Goal: Task Accomplishment & Management: Complete application form

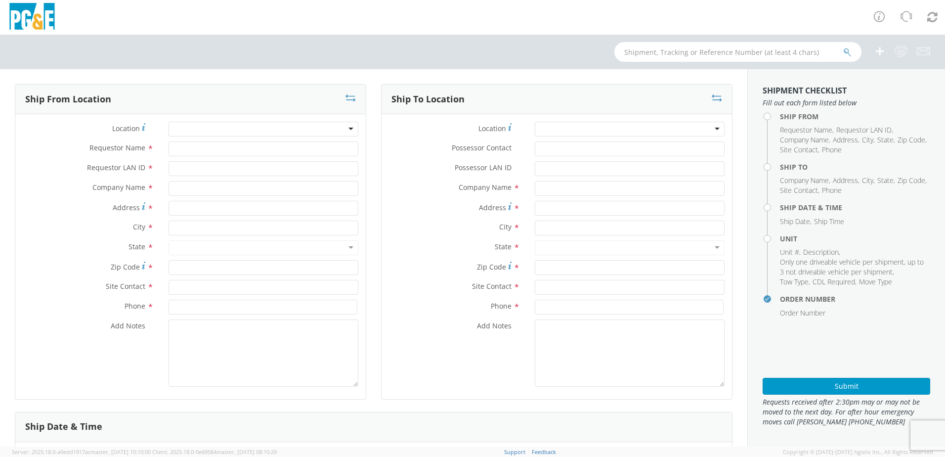
click at [190, 128] on div at bounding box center [263, 129] width 190 height 15
type input "davi"
select select "2041093"
type input "[PERSON_NAME]"
click at [225, 135] on div at bounding box center [263, 129] width 190 height 15
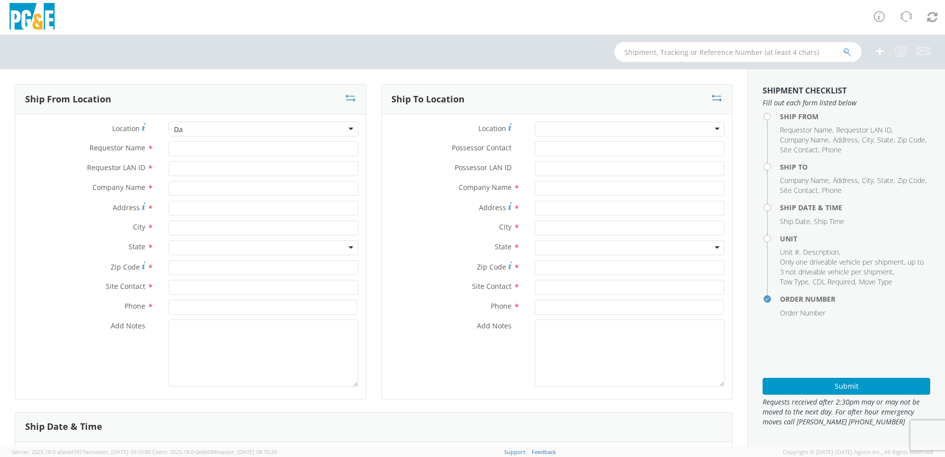
type input "Dav"
type input "PG&E"
type input "[STREET_ADDRESS]"
type input "[PERSON_NAME]"
type input "95616"
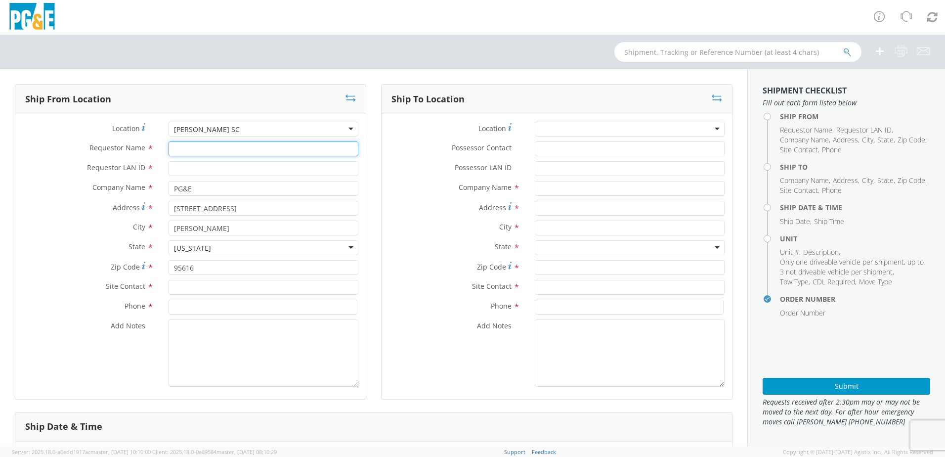
click at [171, 146] on input "Requestor Name *" at bounding box center [263, 148] width 190 height 15
type input "[PERSON_NAME]"
type input "WBM7"
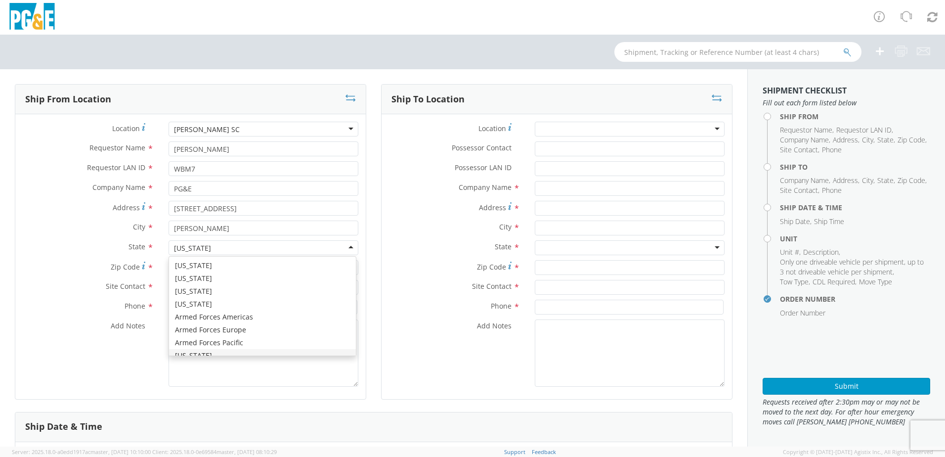
scroll to position [11, 0]
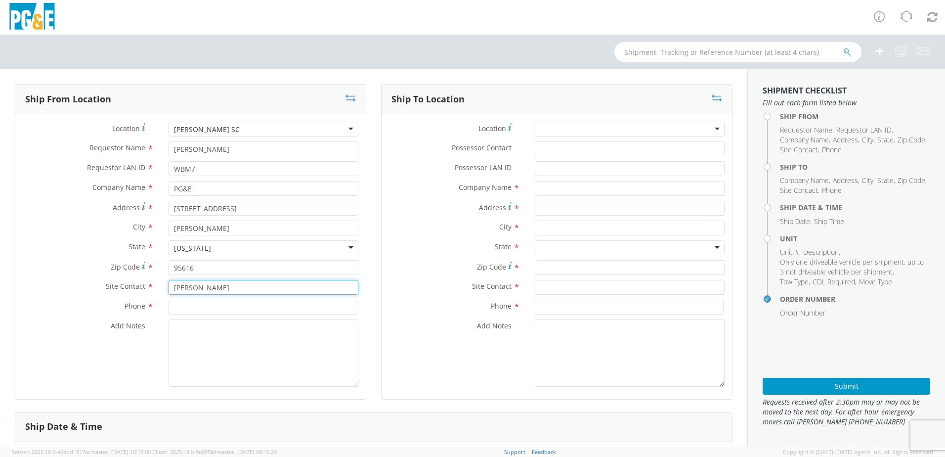
type input "[PERSON_NAME]"
click at [221, 312] on input at bounding box center [262, 306] width 189 height 15
paste input "[PHONE_NUMBER]"
type input "[PHONE_NUMBER]"
click at [547, 125] on div at bounding box center [630, 129] width 190 height 15
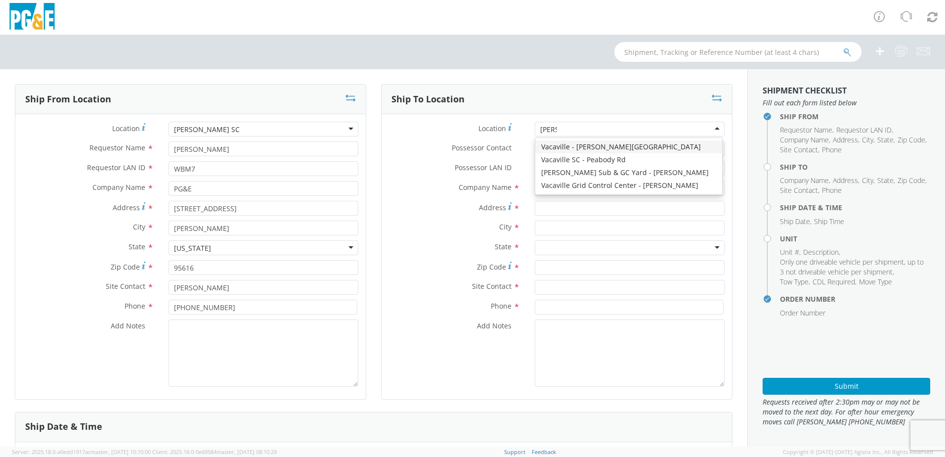
type input "vacav"
type input "PG&E"
type input "[STREET_ADDRESS]"
type input "VACAVILLE"
type input "95687"
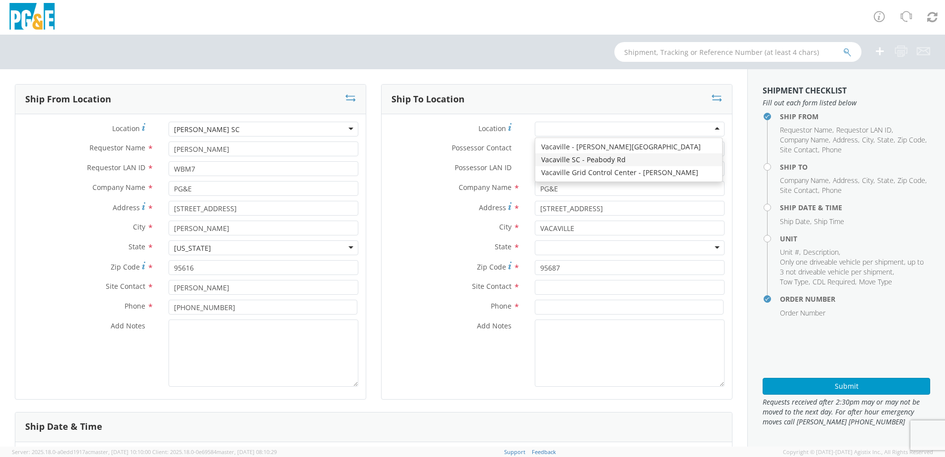
scroll to position [0, 0]
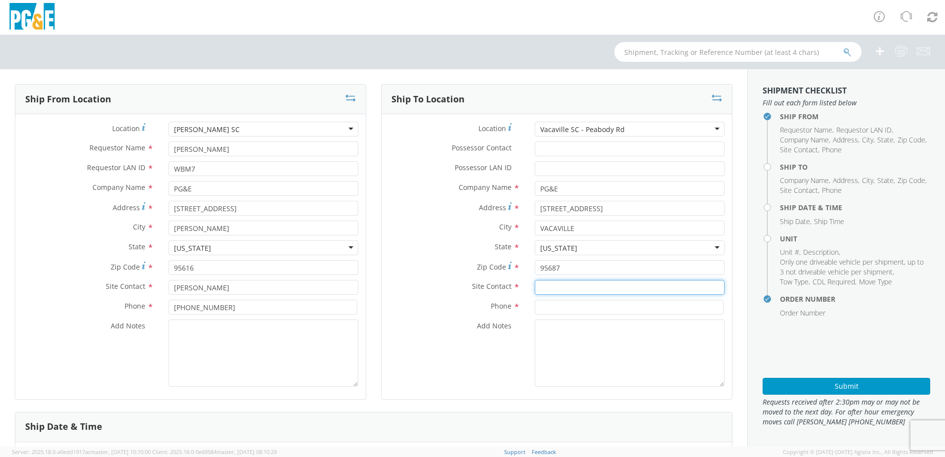
click at [561, 284] on input "text" at bounding box center [630, 287] width 190 height 15
paste input "[PERSON_NAME]"
type input "[PERSON_NAME]"
click at [560, 304] on input at bounding box center [629, 306] width 189 height 15
paste input "[PHONE_NUMBER]"
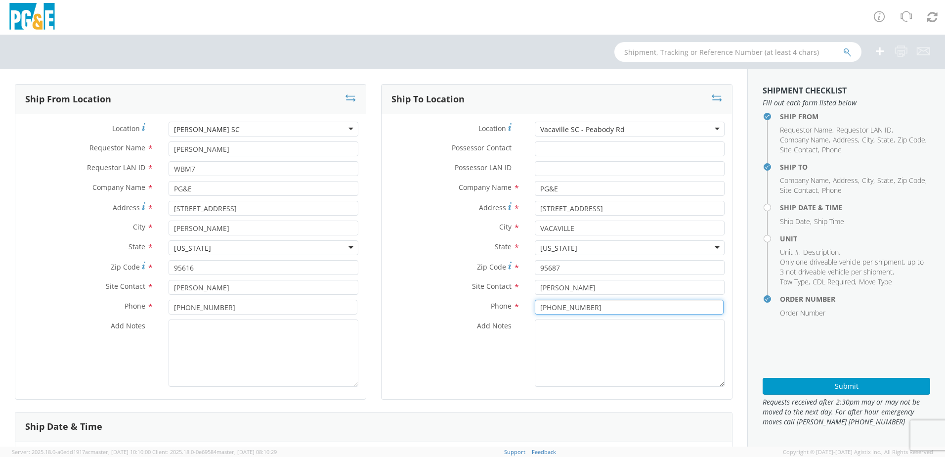
type input "[PHONE_NUMBER]"
click at [561, 325] on textarea "Add Notes *" at bounding box center [630, 352] width 190 height 67
type textarea "a"
click at [631, 330] on textarea "ALT CONTACT:" at bounding box center [630, 352] width 190 height 67
paste textarea "[PERSON_NAME] @ [PHONE_NUMBER]"
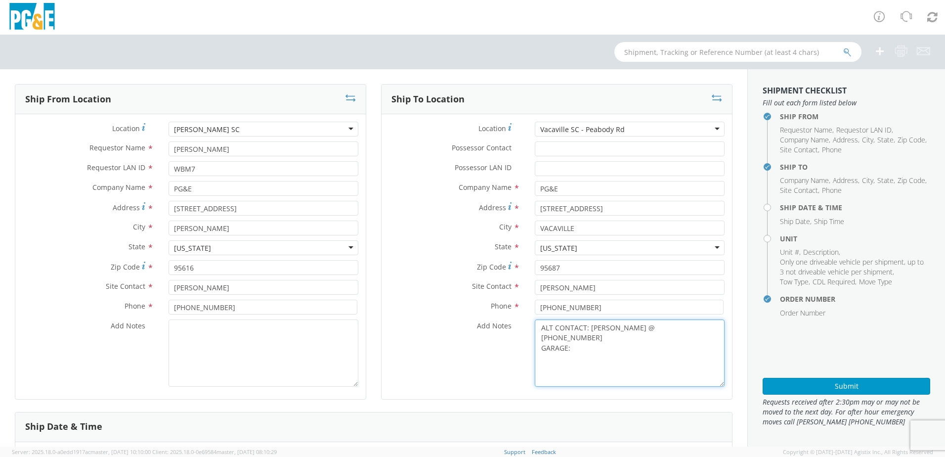
click at [580, 338] on textarea "ALT CONTACT: [PERSON_NAME] @ [PHONE_NUMBER] GARAGE:" at bounding box center [630, 352] width 190 height 67
paste textarea "[PHONE_NUMBER]"
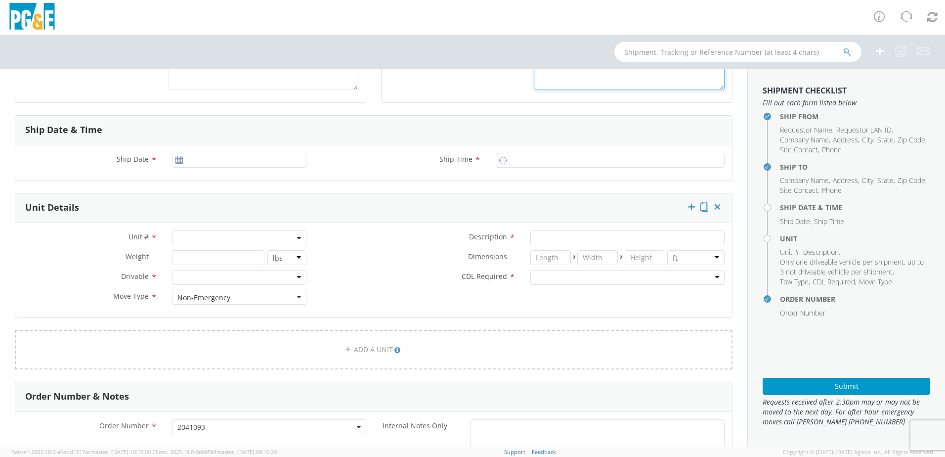
scroll to position [504, 0]
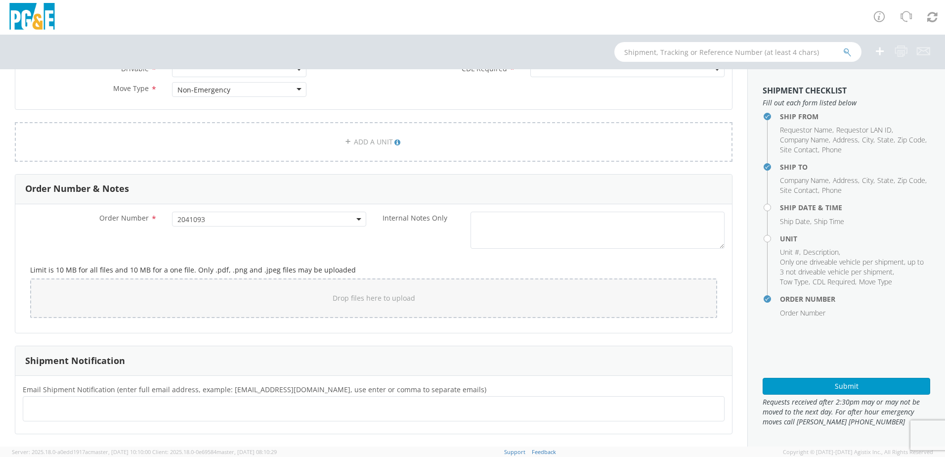
type textarea "ALT CONTACT: [PERSON_NAME] @ [PHONE_NUMBER] GARAGE: [PHONE_NUMBER]"
click at [67, 409] on ul at bounding box center [373, 408] width 693 height 16
paste input "[EMAIL_ADDRESS][DOMAIN_NAME]"
type input "[EMAIL_ADDRESS][DOMAIN_NAME]"
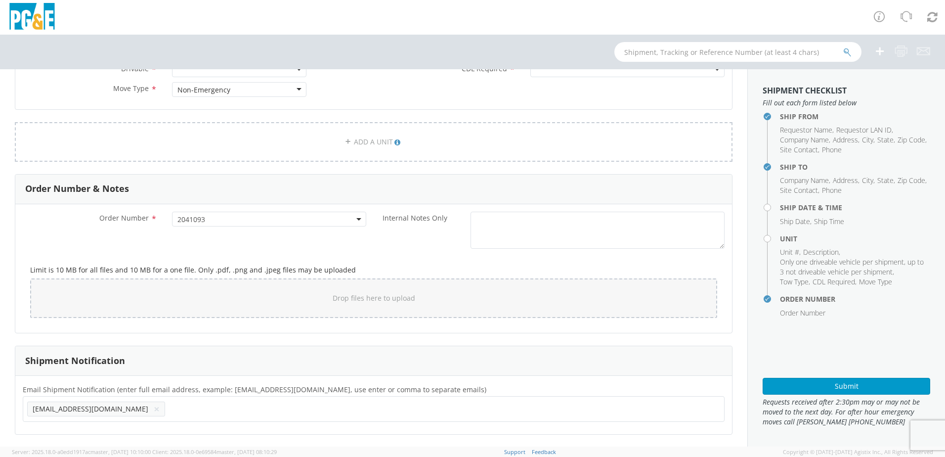
click at [115, 408] on ul "[EMAIL_ADDRESS][DOMAIN_NAME] ×" at bounding box center [373, 408] width 693 height 17
paste input "[EMAIL_ADDRESS][DOMAIN_NAME]"
type input "[EMAIL_ADDRESS][DOMAIN_NAME]"
drag, startPoint x: 210, startPoint y: 417, endPoint x: 209, endPoint y: 406, distance: 10.9
click at [210, 417] on div "[EMAIL_ADDRESS][DOMAIN_NAME] × [EMAIL_ADDRESS][DOMAIN_NAME] ×" at bounding box center [374, 409] width 702 height 26
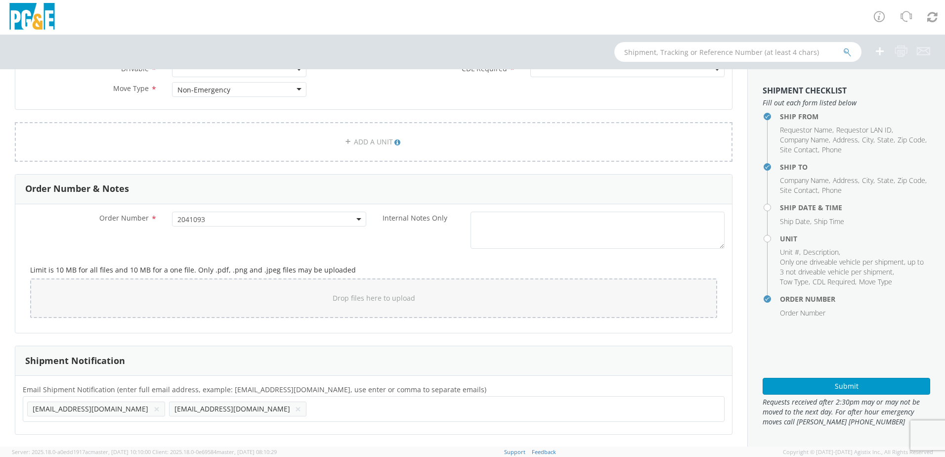
paste input "[EMAIL_ADDRESS][DOMAIN_NAME]"
type input "[EMAIL_ADDRESS][DOMAIN_NAME]"
click at [269, 416] on ul "[EMAIL_ADDRESS][DOMAIN_NAME] × [EMAIL_ADDRESS][DOMAIN_NAME] × [EMAIL_ADDRESS][D…" at bounding box center [373, 408] width 693 height 17
paste input "[EMAIL_ADDRESS][DOMAIN_NAME]"
type input "[EMAIL_ADDRESS][DOMAIN_NAME]"
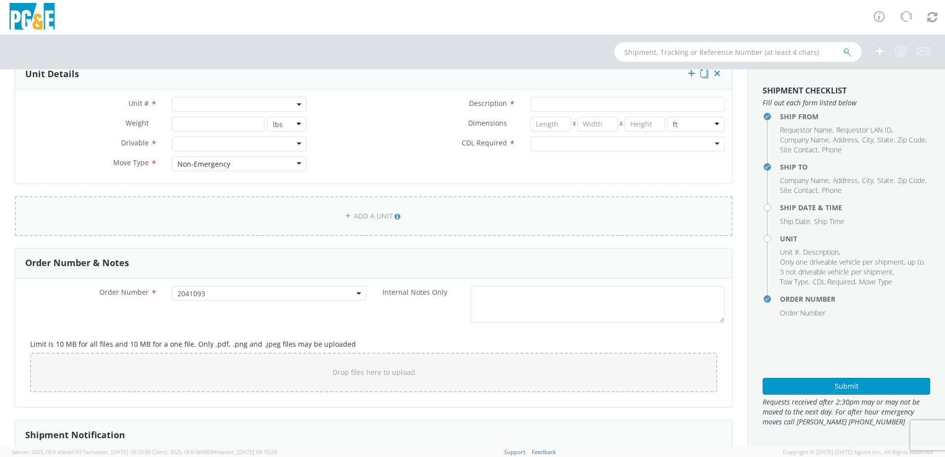
scroll to position [356, 0]
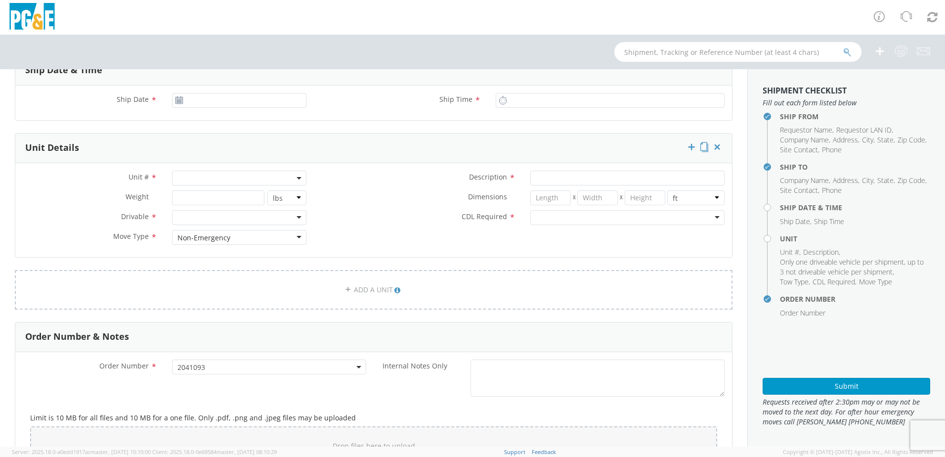
click at [224, 180] on span at bounding box center [239, 177] width 134 height 15
click at [192, 193] on input "search" at bounding box center [238, 194] width 128 height 15
paste input "B40757"
type input "B40757"
type input "VAN; U/G CABLEMAN 16-19.5K 4X2"
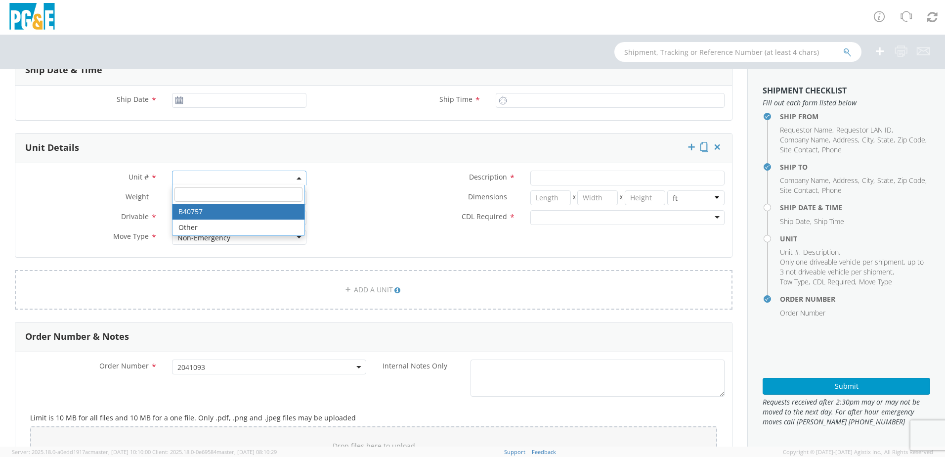
type input "19000"
select select "B40757"
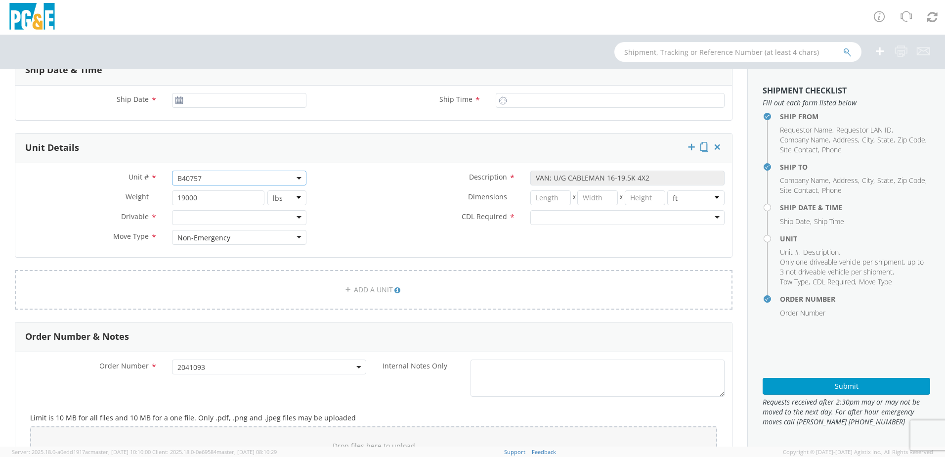
click at [203, 218] on div at bounding box center [239, 217] width 134 height 15
click at [539, 218] on div at bounding box center [627, 217] width 194 height 15
click at [539, 227] on div "N - CDL Not Required Y - CDL Required" at bounding box center [626, 241] width 191 height 31
click at [403, 229] on div "CDL Required * N - CDL Not Required N - CDL Not Required N - CDL Not Required Y…" at bounding box center [523, 220] width 418 height 20
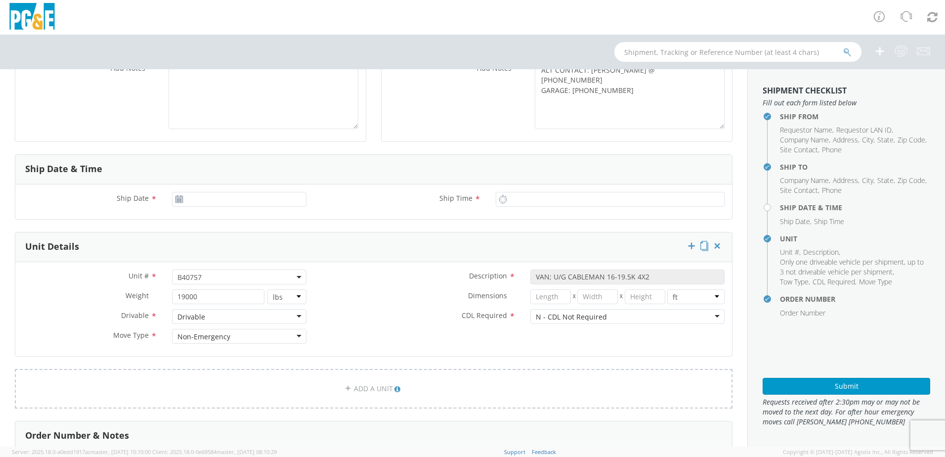
click at [175, 200] on icon at bounding box center [179, 199] width 8 height 8
click at [186, 200] on input "[DATE]" at bounding box center [239, 199] width 134 height 15
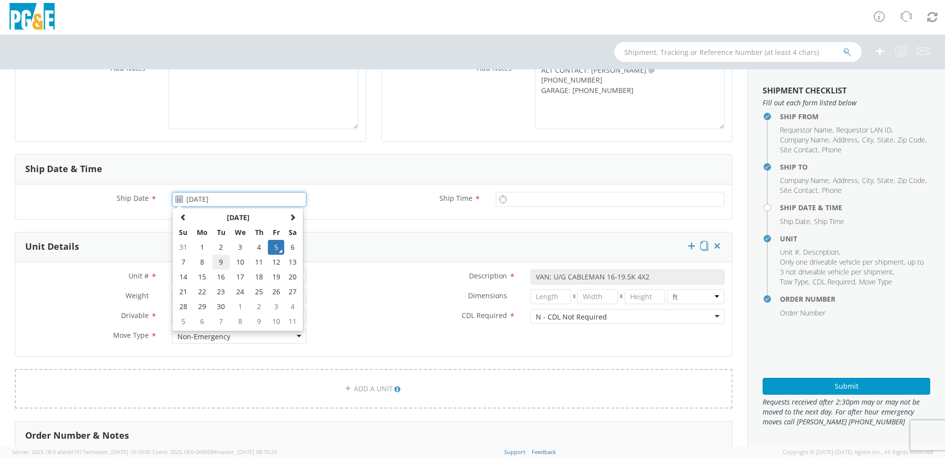
click at [214, 261] on td "9" at bounding box center [220, 261] width 17 height 15
type input "[DATE]"
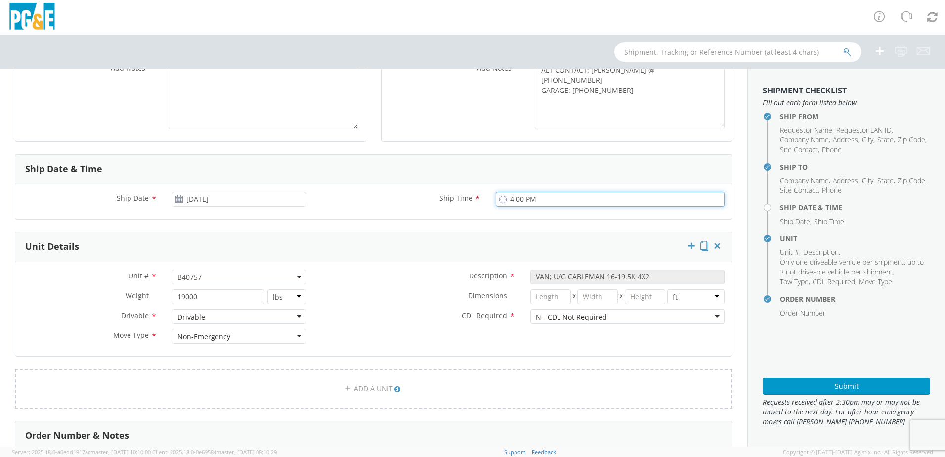
click at [513, 198] on input "4:00 PM" at bounding box center [610, 199] width 229 height 15
type input "8:00 AM"
click at [368, 322] on div "CDL Required * N - CDL Not Required N - CDL Not Required N - CDL Not Required Y…" at bounding box center [523, 316] width 418 height 15
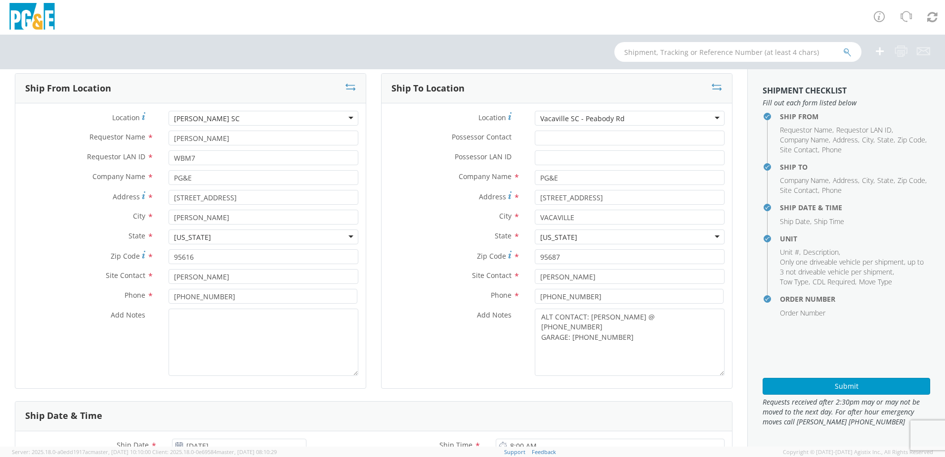
scroll to position [10, 0]
click at [820, 385] on button "Submit" at bounding box center [845, 385] width 167 height 17
